Goal: Task Accomplishment & Management: Manage account settings

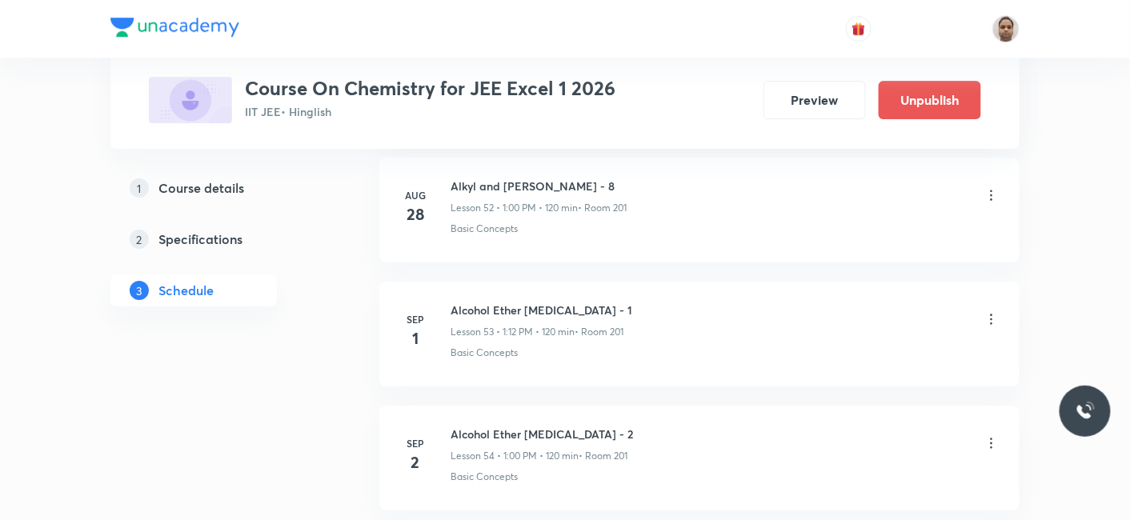
scroll to position [9040, 0]
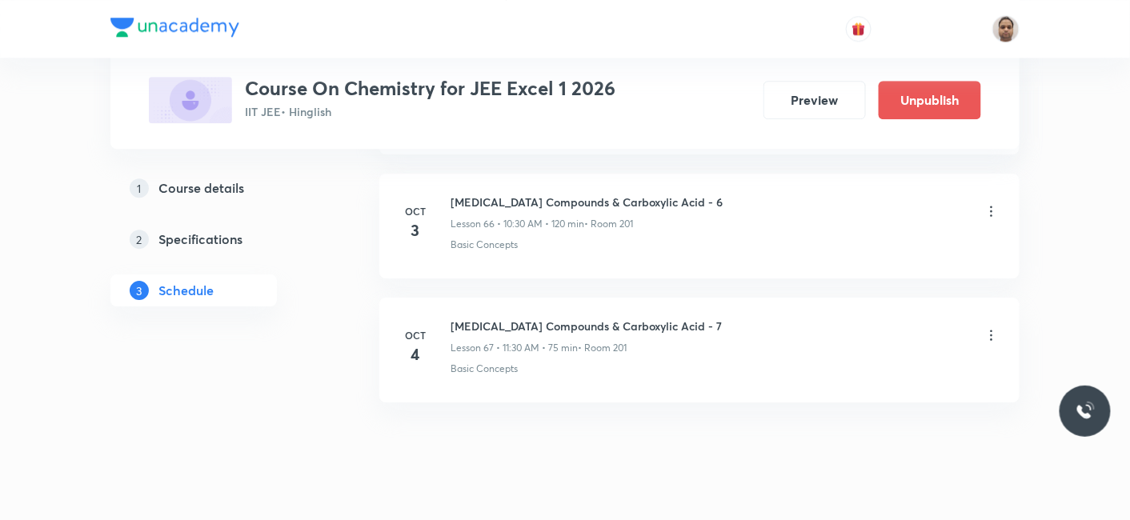
click at [617, 318] on h6 "[MEDICAL_DATA] Compounds & Carboxylic Acid - 7" at bounding box center [586, 326] width 271 height 17
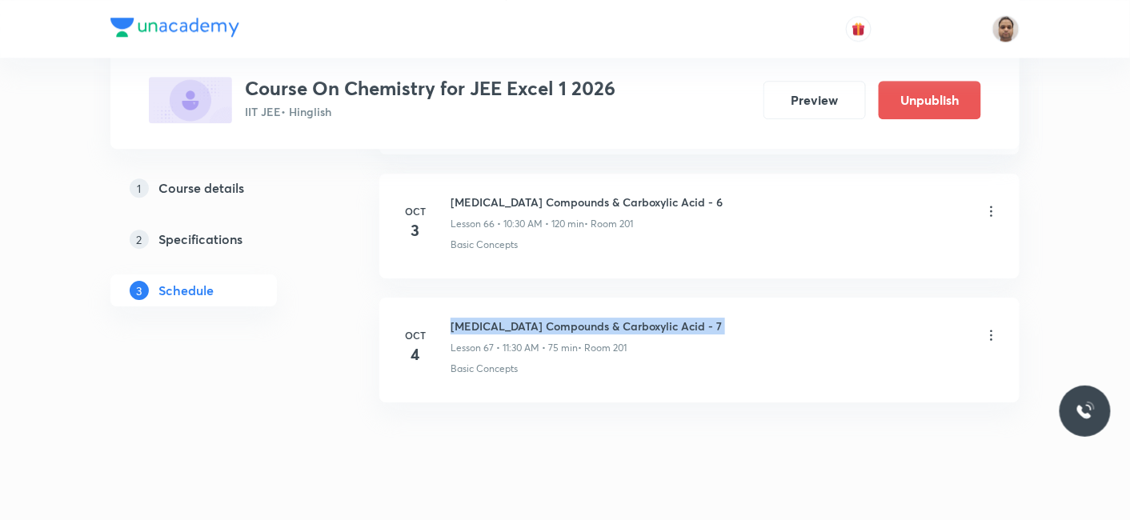
click at [617, 318] on h6 "[MEDICAL_DATA] Compounds & Carboxylic Acid - 7" at bounding box center [586, 326] width 271 height 17
copy h6 "[MEDICAL_DATA] Compounds & Carboxylic Acid - 7"
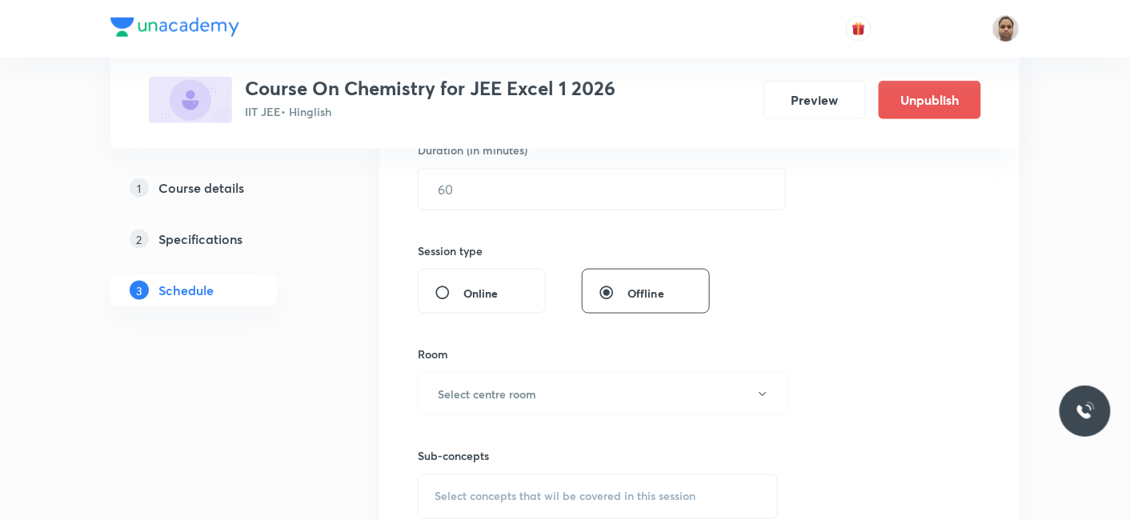
scroll to position [199, 0]
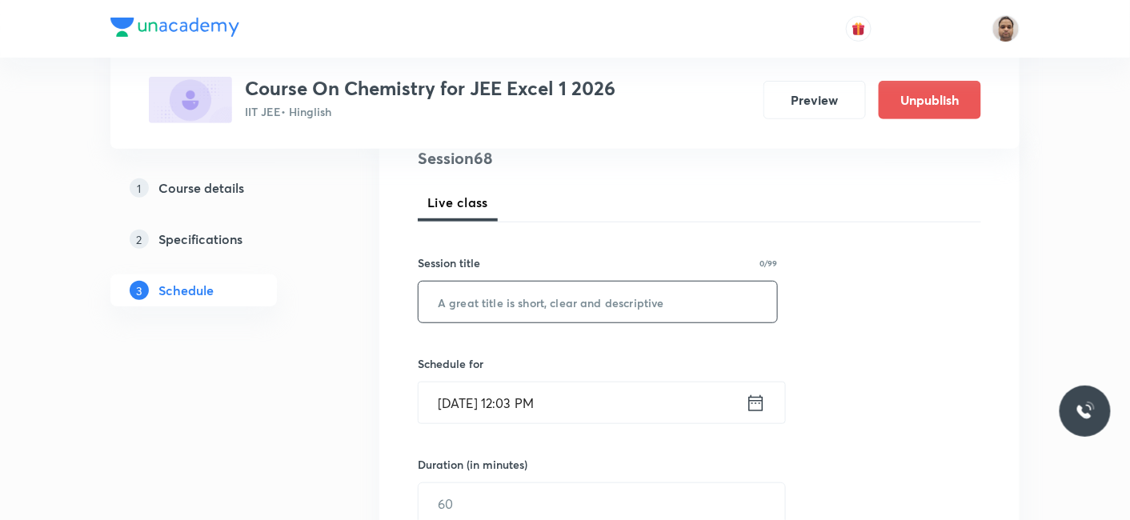
click at [580, 302] on input "text" at bounding box center [598, 302] width 358 height 41
paste input "[MEDICAL_DATA] Compounds & Carboxylic Acid - 7"
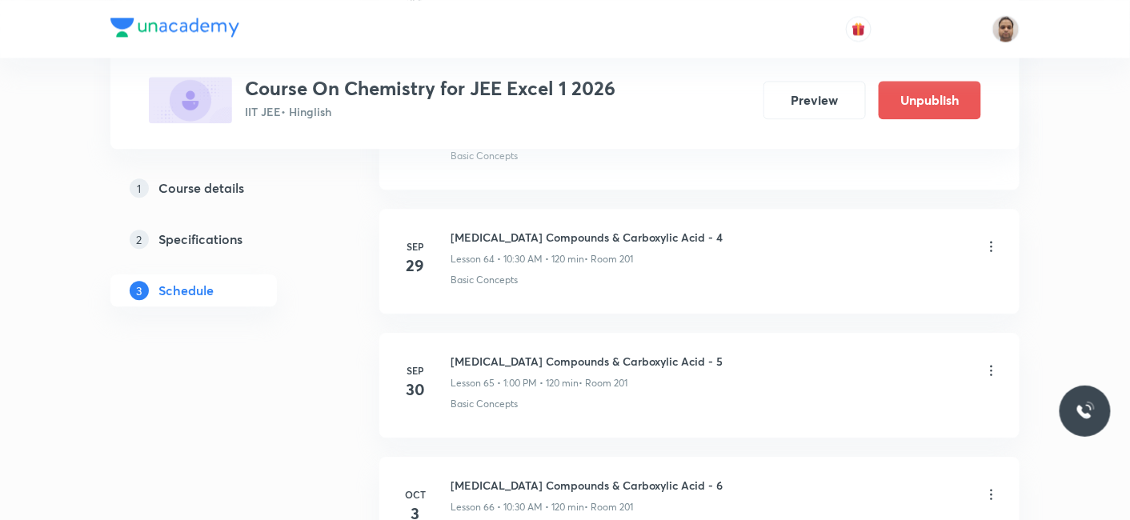
scroll to position [9040, 0]
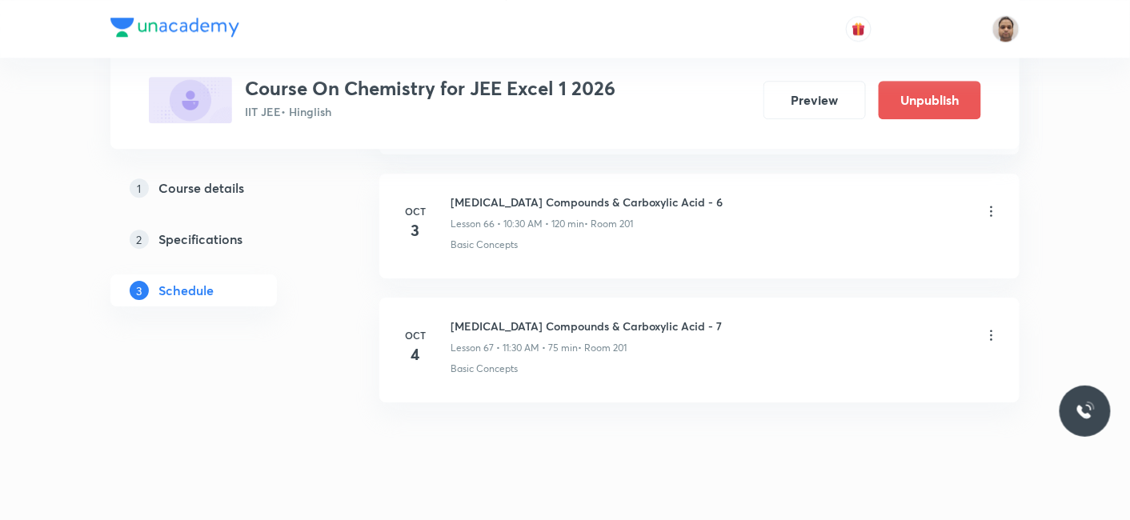
type input "[MEDICAL_DATA] Compounds & Carboxylic Acid - 7"
click at [994, 327] on icon at bounding box center [991, 335] width 16 height 16
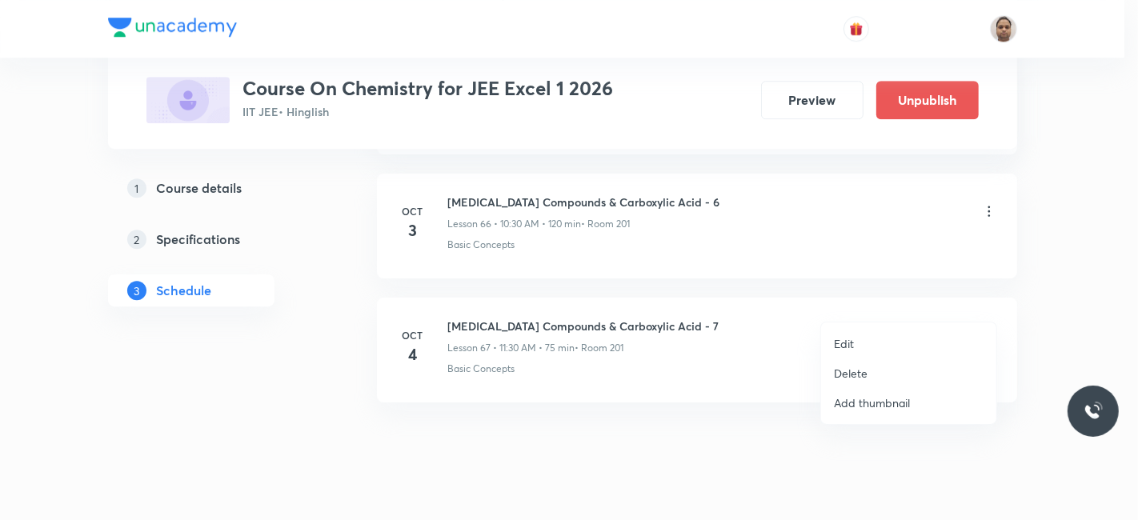
click at [847, 369] on p "Delete" at bounding box center [851, 373] width 34 height 17
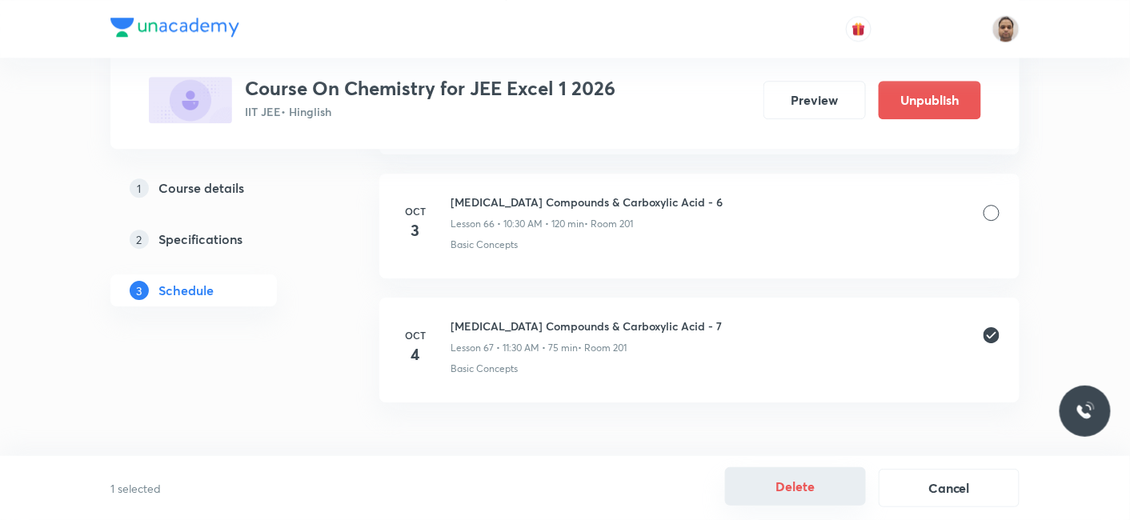
click at [796, 483] on button "Delete" at bounding box center [795, 486] width 141 height 38
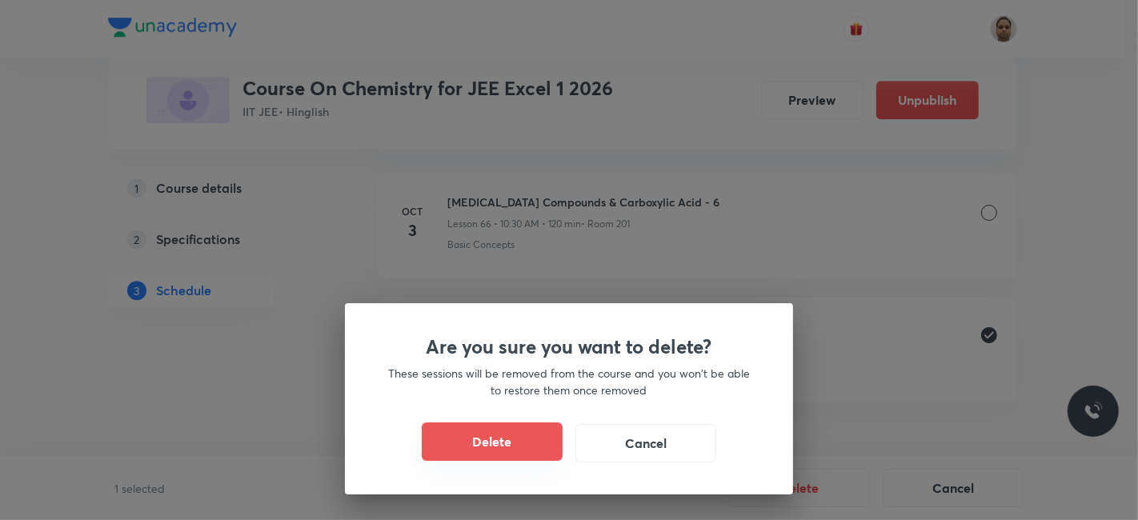
click at [531, 442] on button "Delete" at bounding box center [492, 442] width 141 height 38
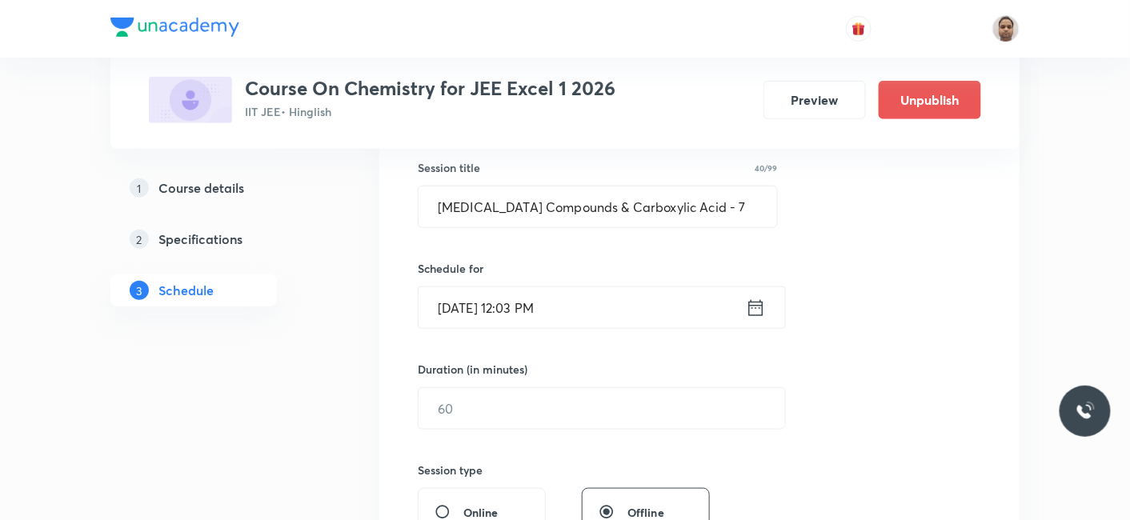
scroll to position [139, 0]
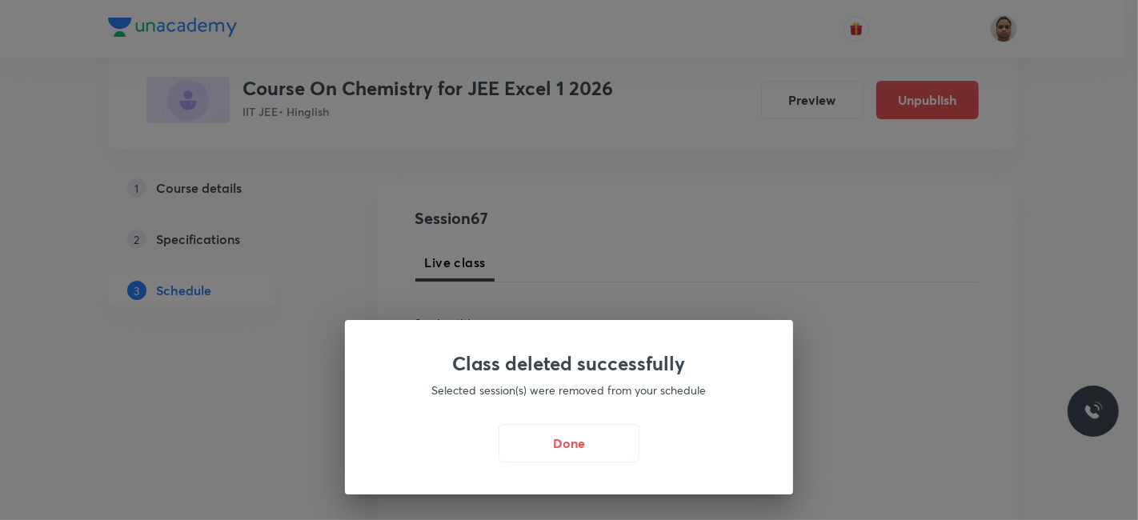
click at [583, 451] on button "Done" at bounding box center [569, 443] width 141 height 38
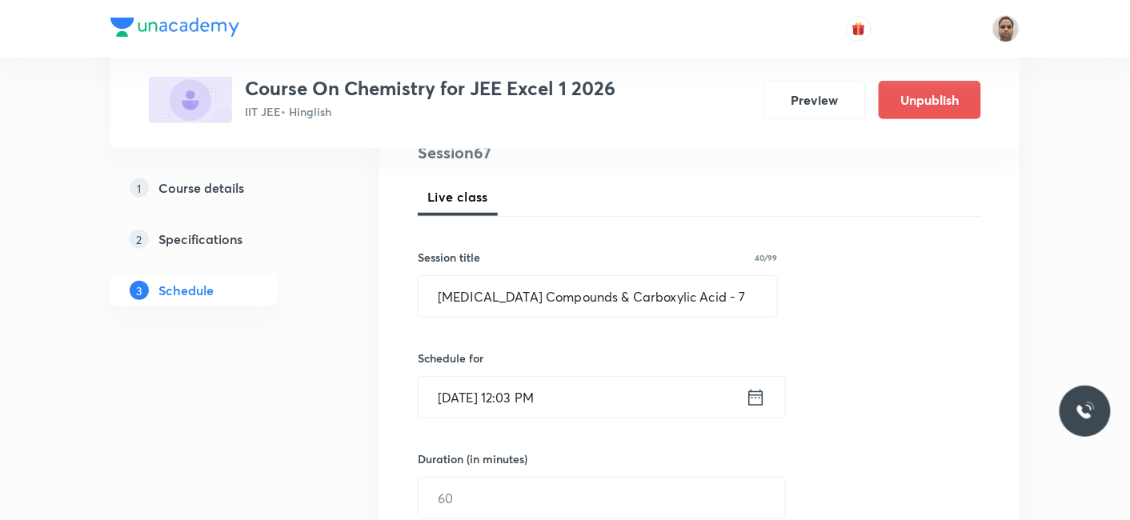
scroll to position [228, 0]
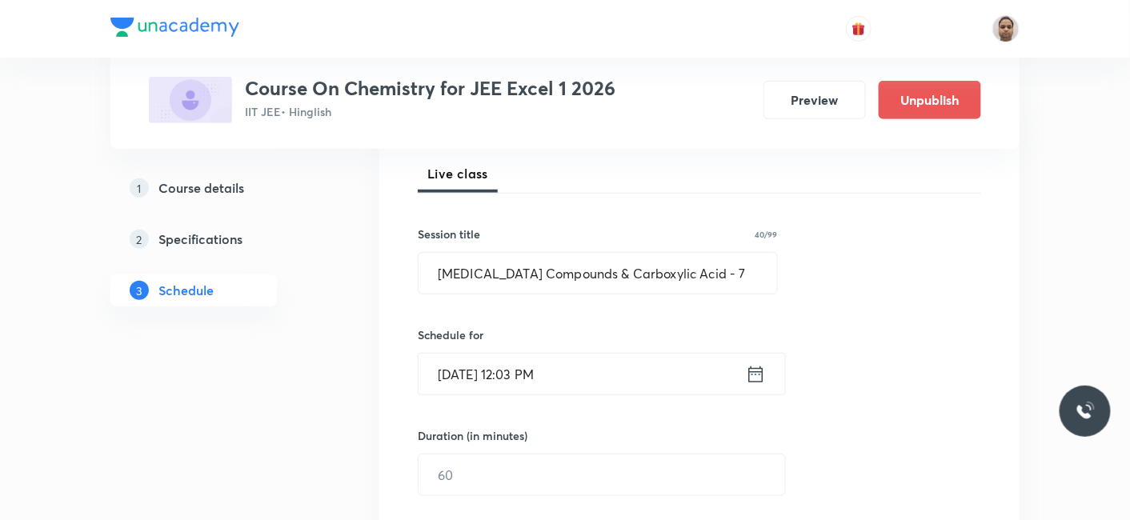
click at [516, 366] on input "[DATE] 12:03 PM" at bounding box center [582, 374] width 327 height 41
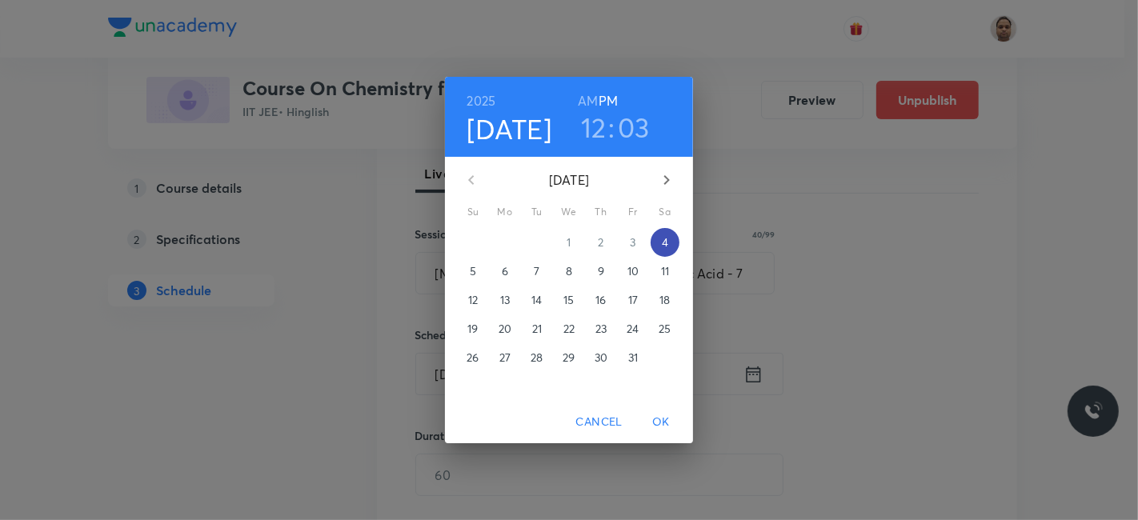
click at [663, 245] on p "4" at bounding box center [665, 242] width 6 height 16
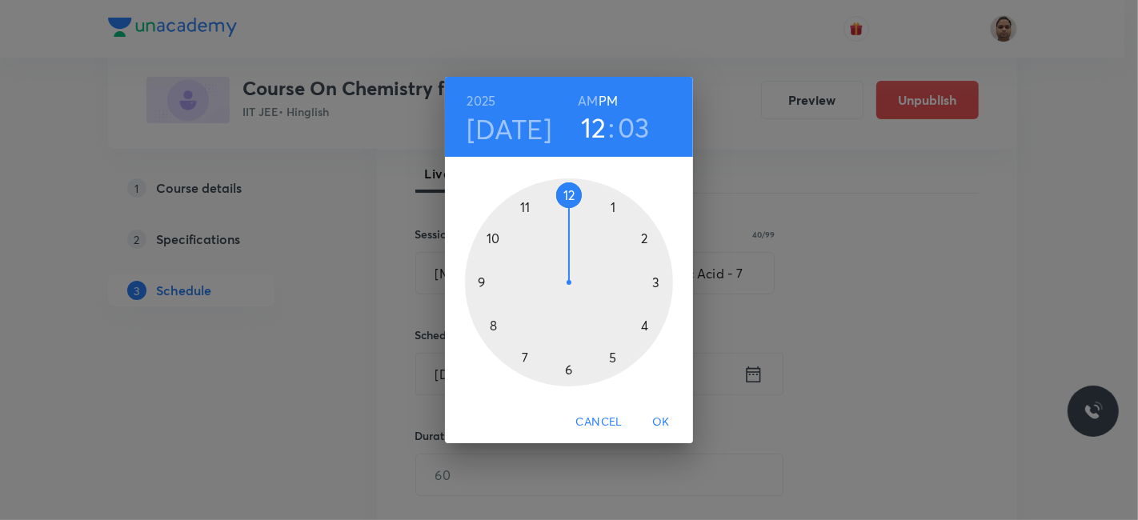
click at [567, 194] on div at bounding box center [569, 282] width 208 height 208
drag, startPoint x: 595, startPoint y: 195, endPoint x: 617, endPoint y: 200, distance: 22.9
click at [617, 200] on div at bounding box center [569, 282] width 208 height 208
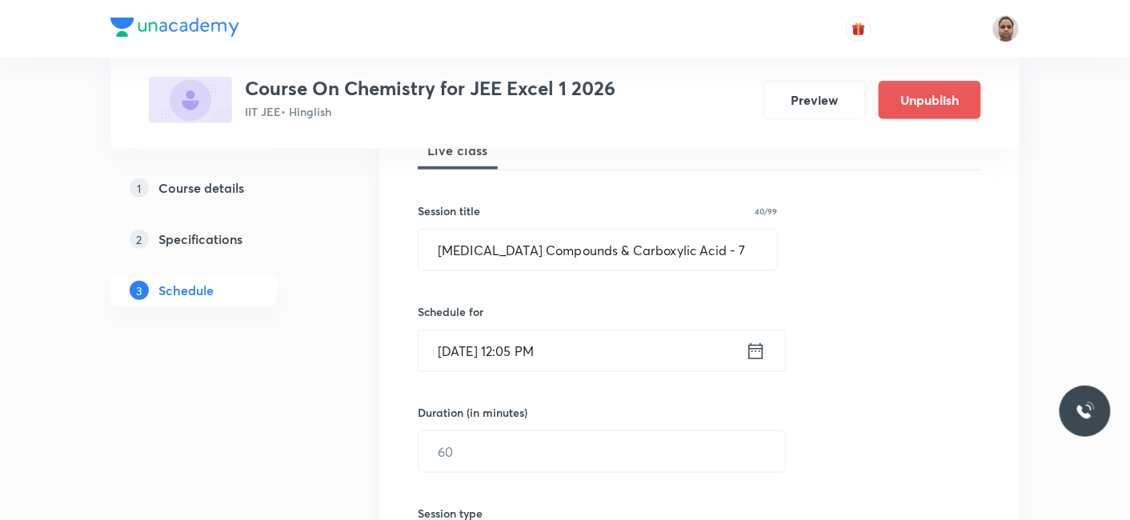
scroll to position [495, 0]
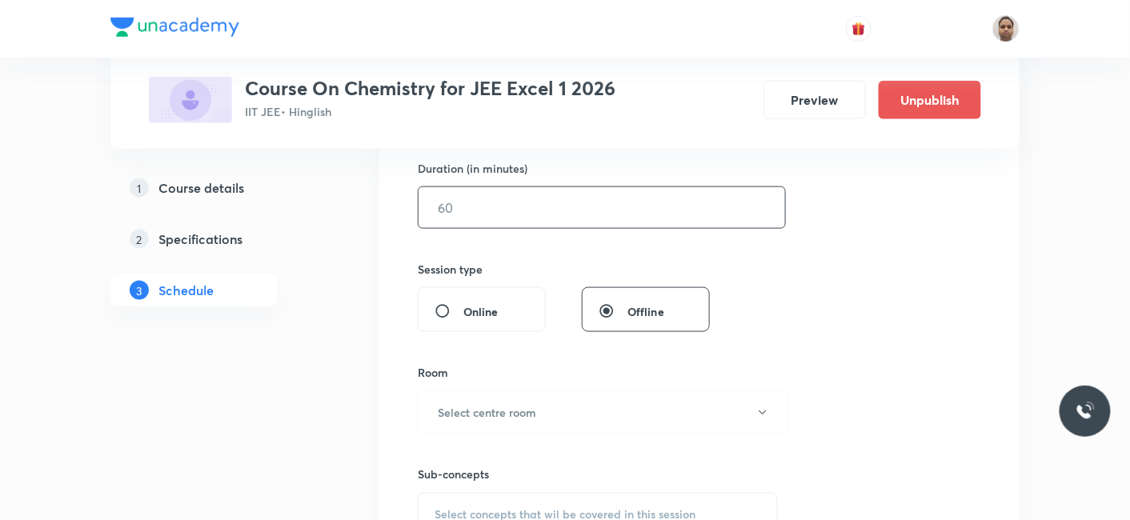
click at [496, 210] on input "text" at bounding box center [602, 207] width 366 height 41
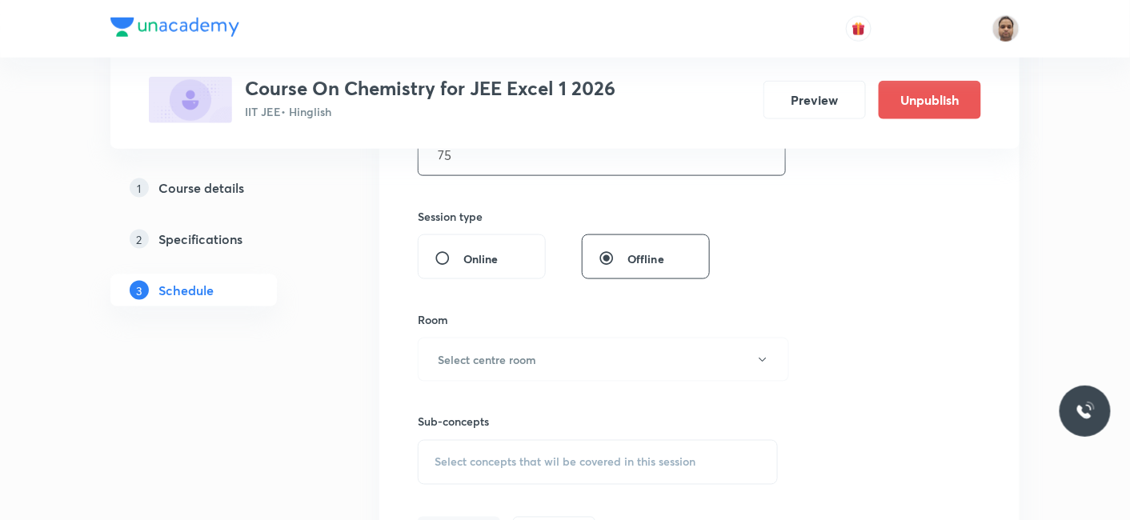
scroll to position [584, 0]
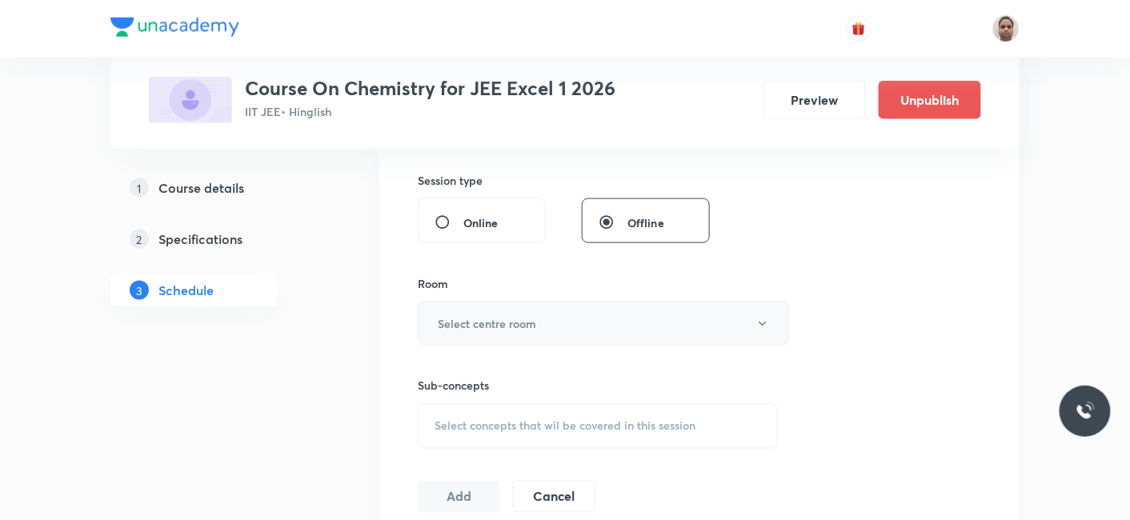
type input "75"
click at [487, 322] on h6 "Select centre room" at bounding box center [487, 323] width 98 height 17
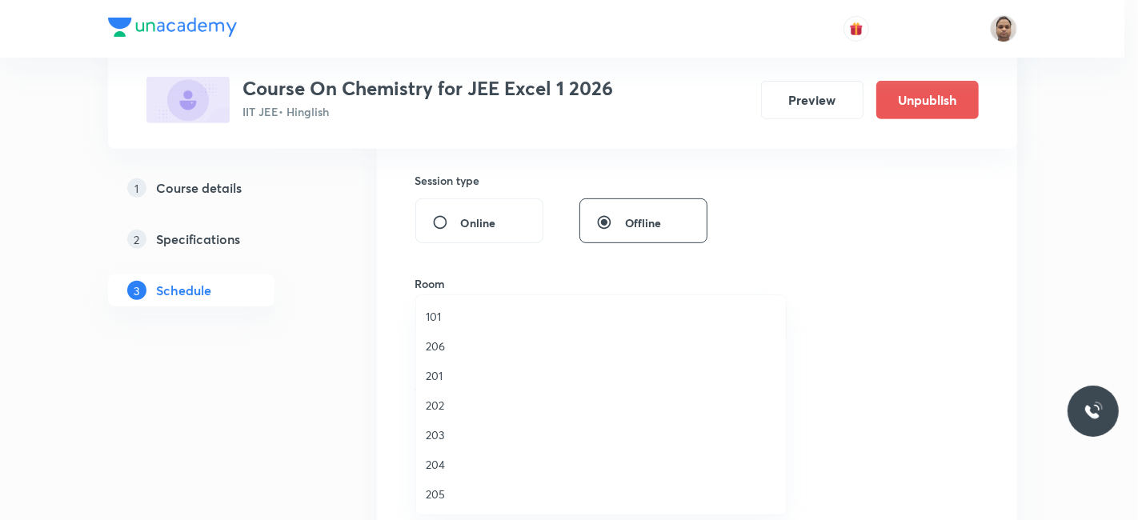
click at [453, 371] on span "201" at bounding box center [601, 375] width 350 height 17
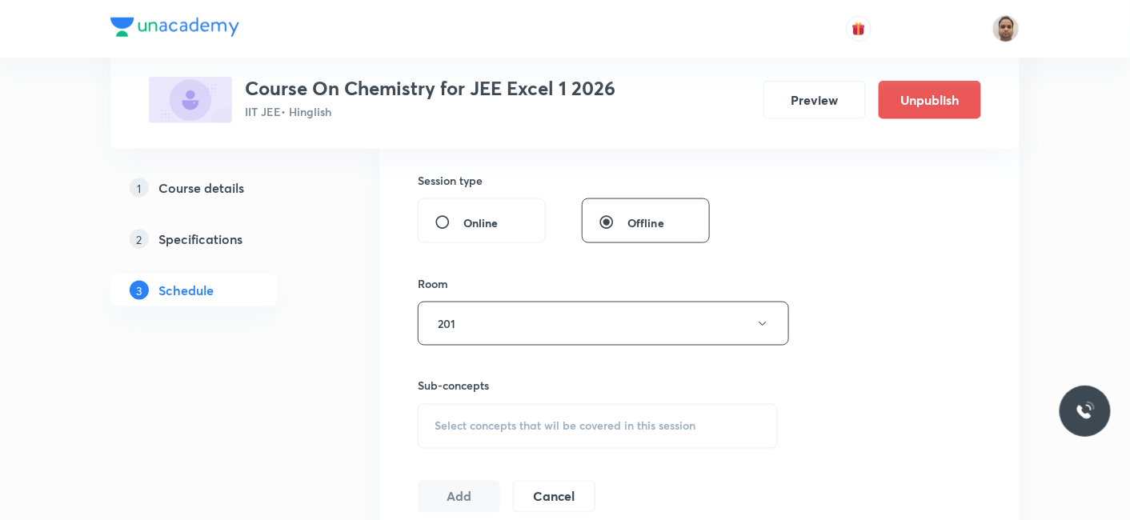
scroll to position [673, 0]
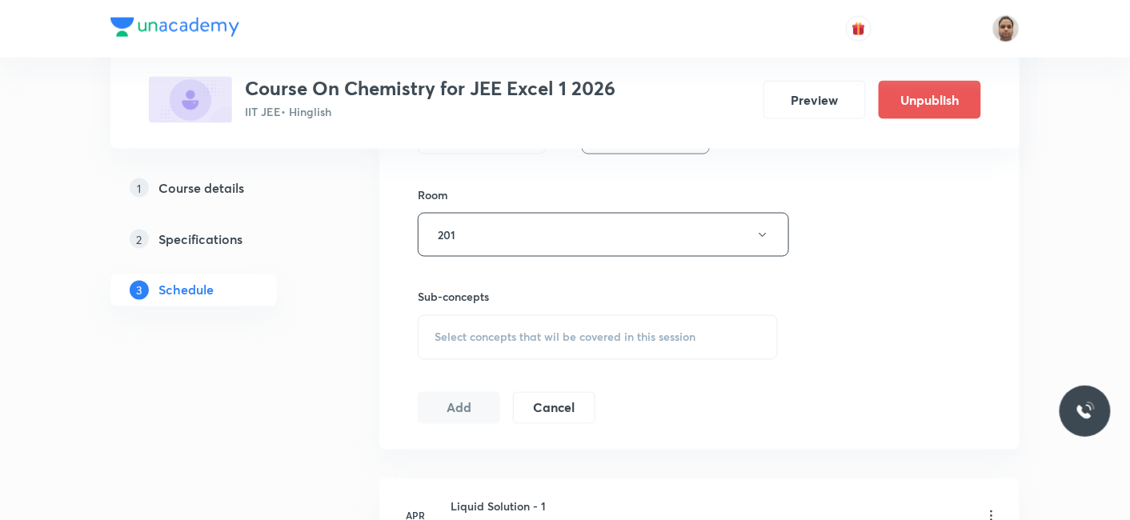
click at [487, 326] on div "Select concepts that wil be covered in this session" at bounding box center [598, 337] width 360 height 45
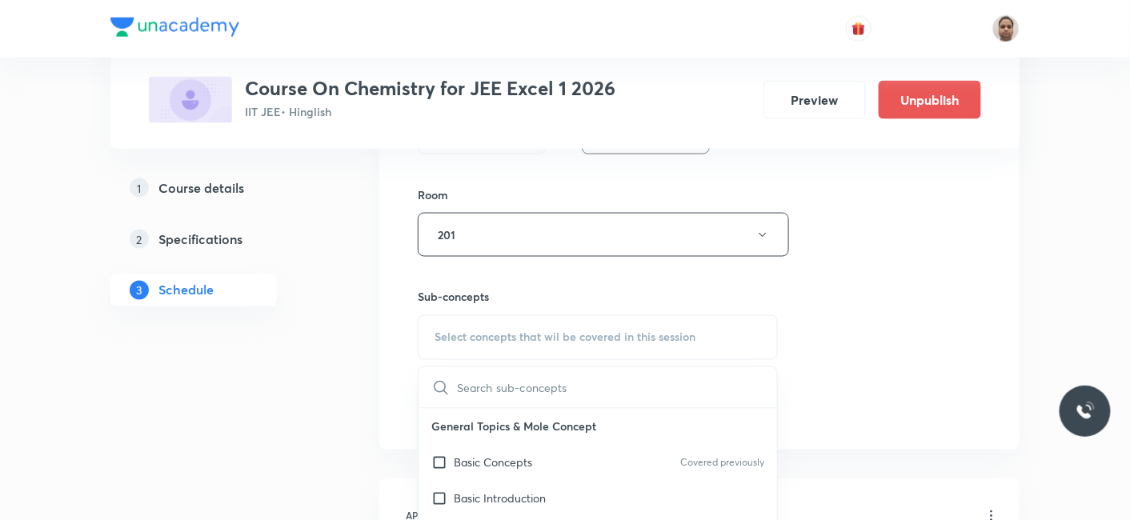
click at [478, 455] on p "Basic Concepts" at bounding box center [493, 463] width 78 height 17
checkbox input "true"
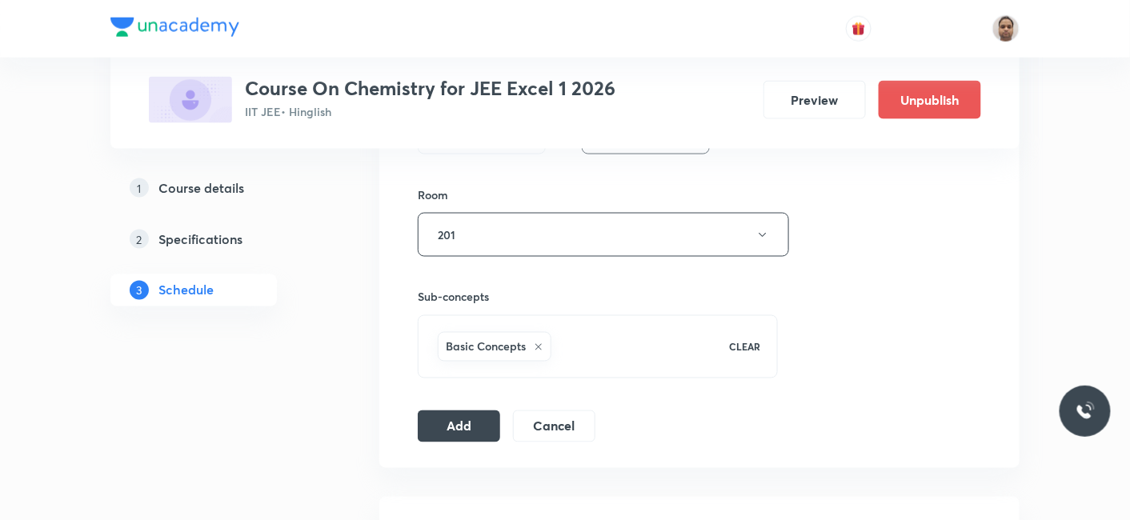
scroll to position [939, 0]
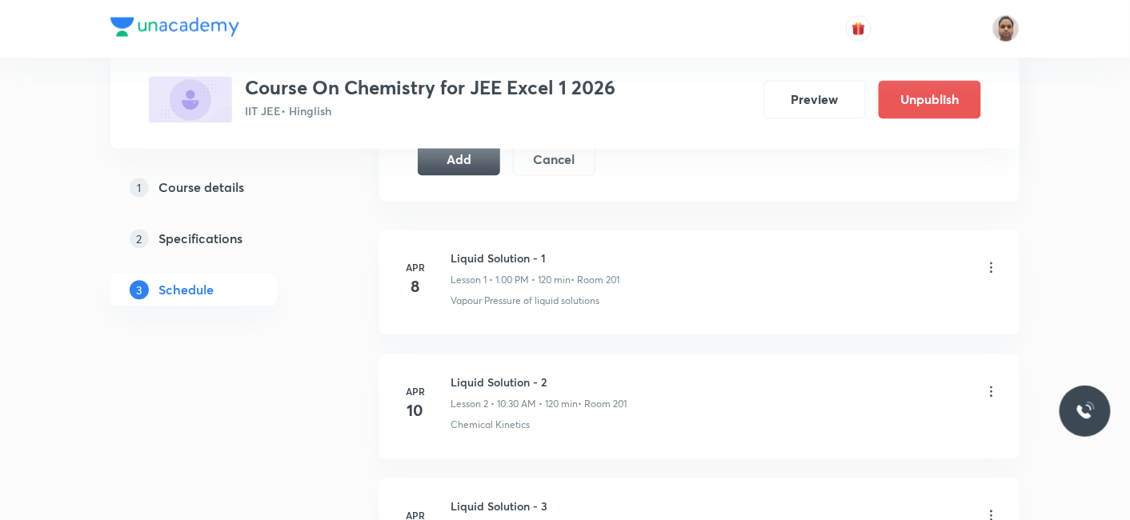
click at [468, 147] on div "Plus Courses Course On Chemistry for JEE Excel 1 2026 IIT JEE • Hinglish Previe…" at bounding box center [564, 74] width 909 height 149
click at [473, 161] on button "Add" at bounding box center [459, 158] width 82 height 32
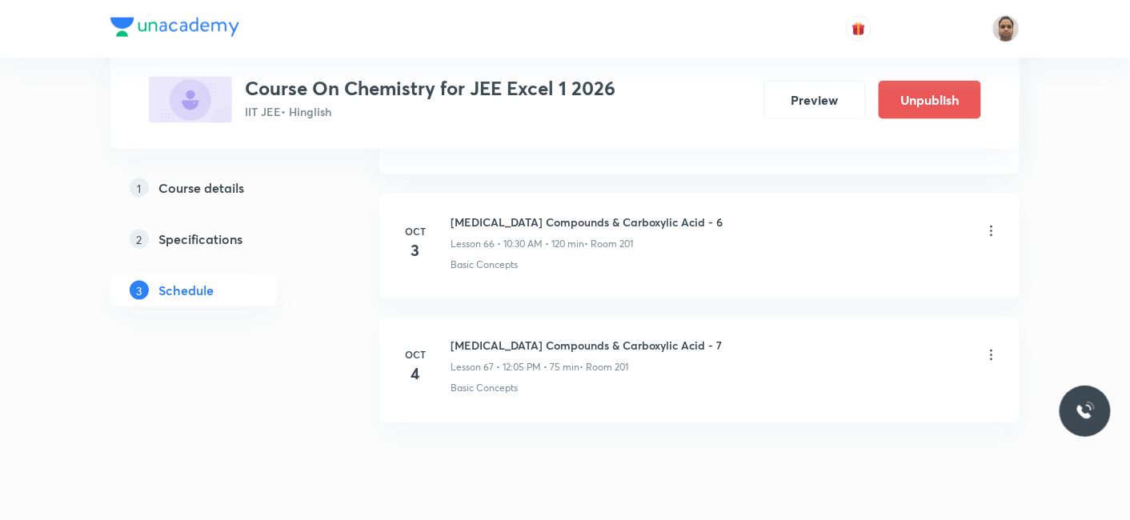
scroll to position [8307, 0]
